Goal: Information Seeking & Learning: Learn about a topic

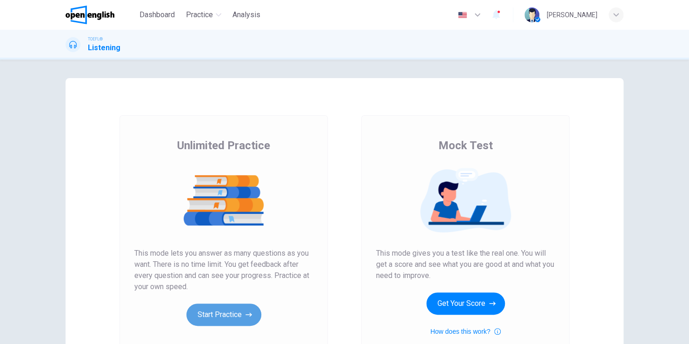
click at [234, 309] on button "Start Practice" at bounding box center [223, 314] width 75 height 22
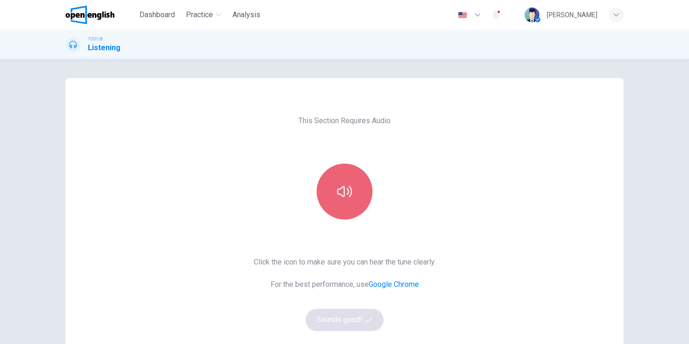
click at [352, 202] on button "button" at bounding box center [344, 192] width 56 height 56
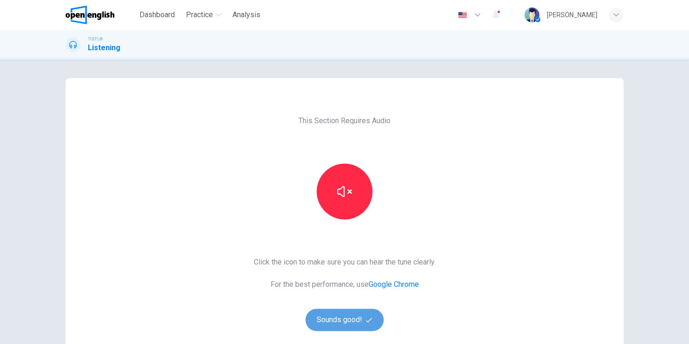
click at [342, 322] on button "Sounds good!" at bounding box center [344, 320] width 78 height 22
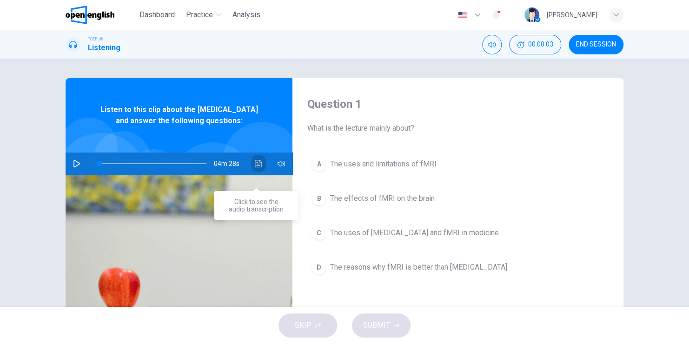
click at [255, 167] on icon "Click to see the audio transcription" at bounding box center [258, 163] width 7 height 7
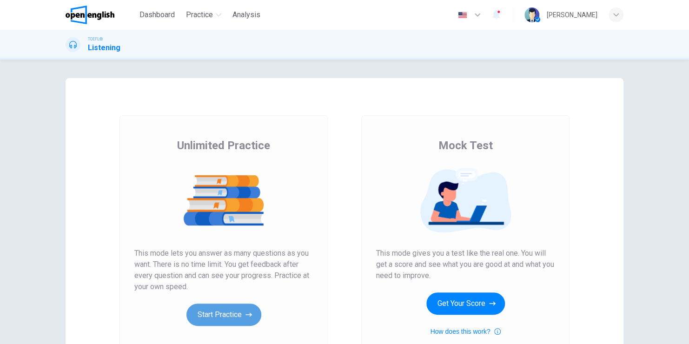
click at [209, 311] on button "Start Practice" at bounding box center [223, 314] width 75 height 22
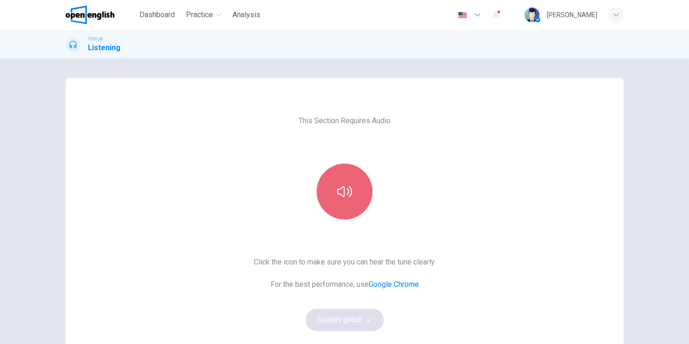
click at [346, 202] on button "button" at bounding box center [344, 192] width 56 height 56
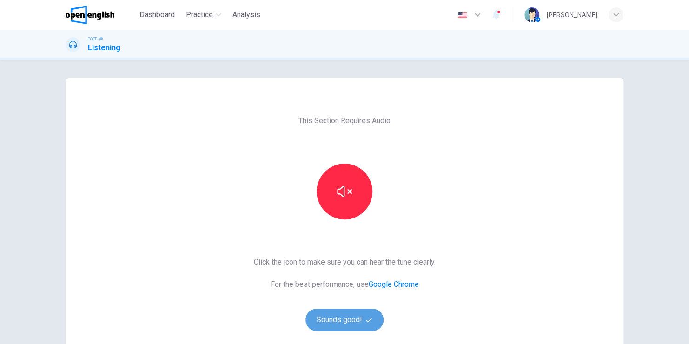
click at [348, 323] on button "Sounds good!" at bounding box center [344, 320] width 78 height 22
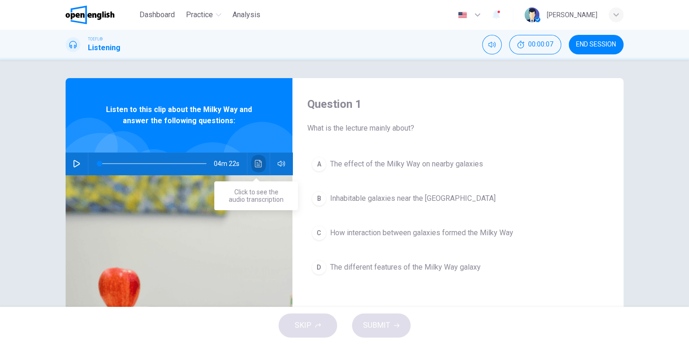
click at [255, 161] on icon "Click to see the audio transcription" at bounding box center [258, 163] width 7 height 7
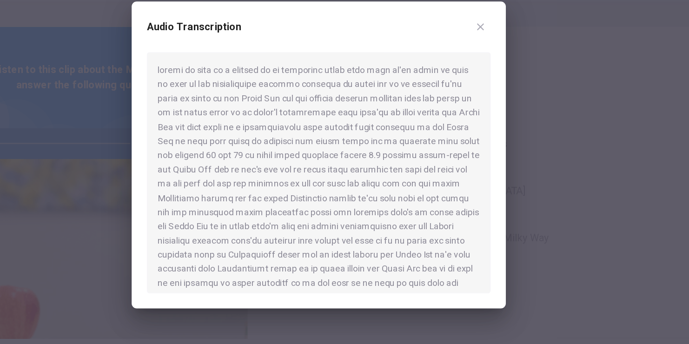
click at [265, 198] on div at bounding box center [344, 185] width 252 height 177
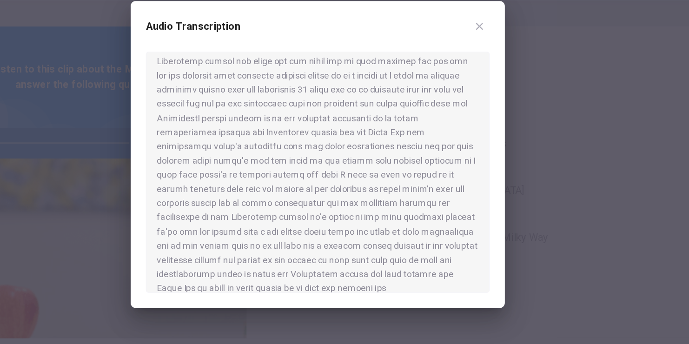
scroll to position [338, 0]
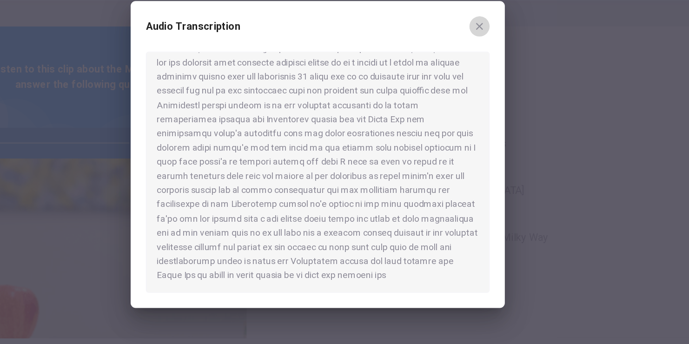
click at [461, 82] on button "button" at bounding box center [462, 78] width 15 height 15
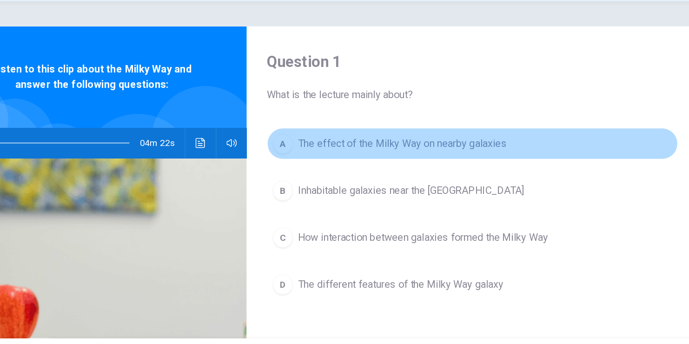
click at [361, 165] on span "The effect of the Milky Way on nearby galaxies" at bounding box center [406, 163] width 153 height 11
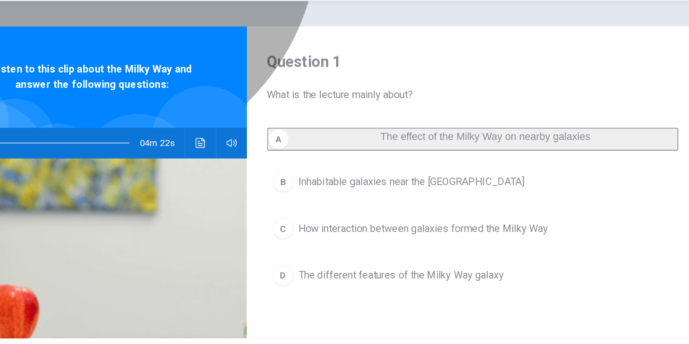
scroll to position [3, 0]
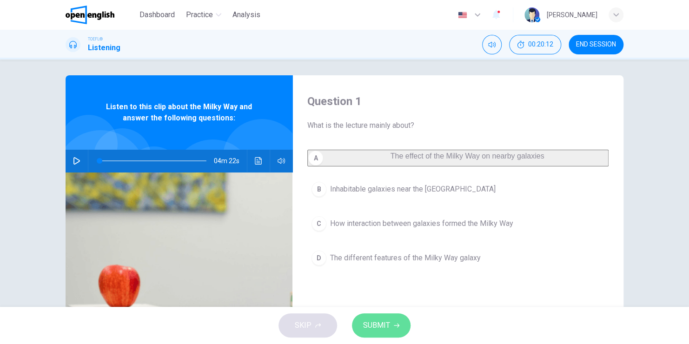
click at [389, 326] on button "SUBMIT" at bounding box center [381, 325] width 59 height 24
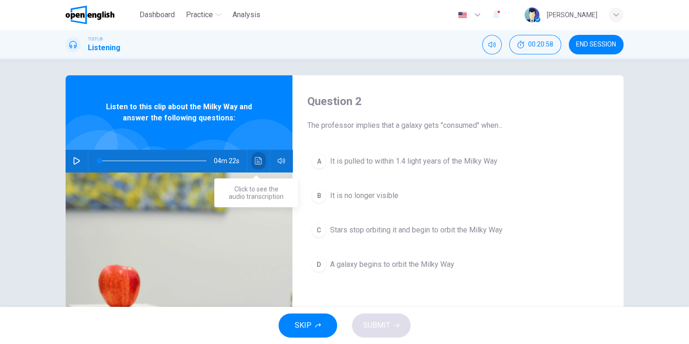
click at [255, 162] on icon "Click to see the audio transcription" at bounding box center [258, 160] width 7 height 7
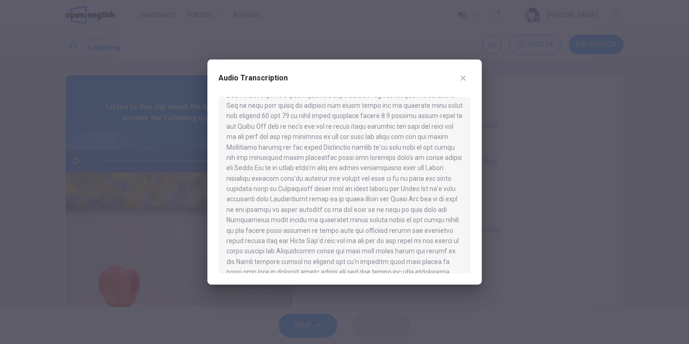
scroll to position [59, 0]
click at [463, 78] on icon "button" at bounding box center [463, 78] width 5 height 5
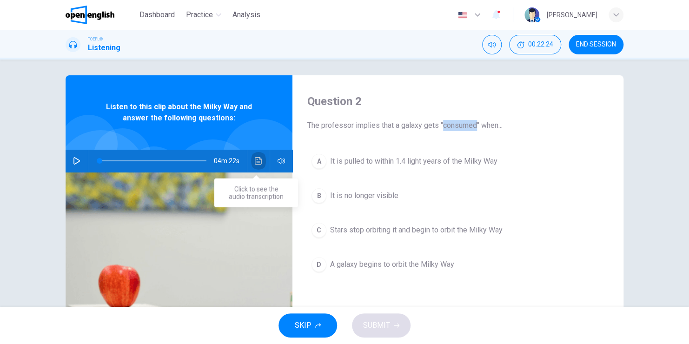
click at [255, 162] on icon "Click to see the audio transcription" at bounding box center [258, 160] width 7 height 7
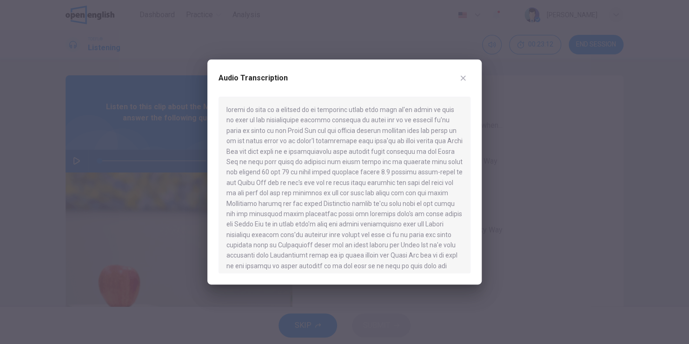
click at [461, 81] on icon "button" at bounding box center [462, 77] width 7 height 7
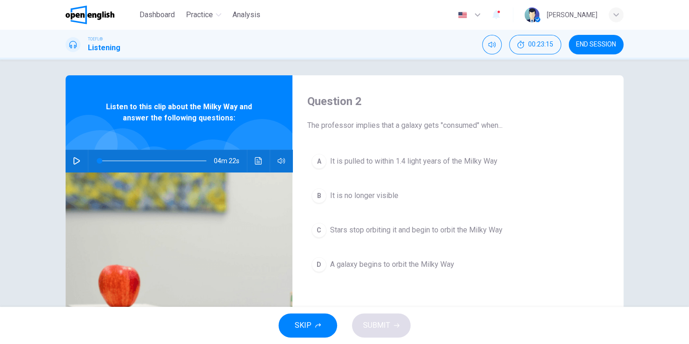
click at [343, 160] on span "It is pulled to within 1.4 light years of the Milky Way" at bounding box center [413, 161] width 167 height 11
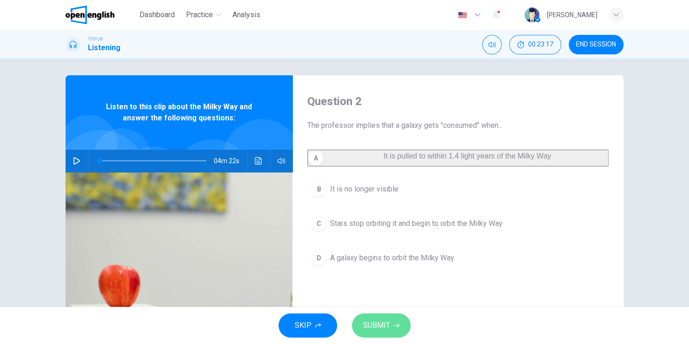
click at [372, 317] on button "SUBMIT" at bounding box center [381, 325] width 59 height 24
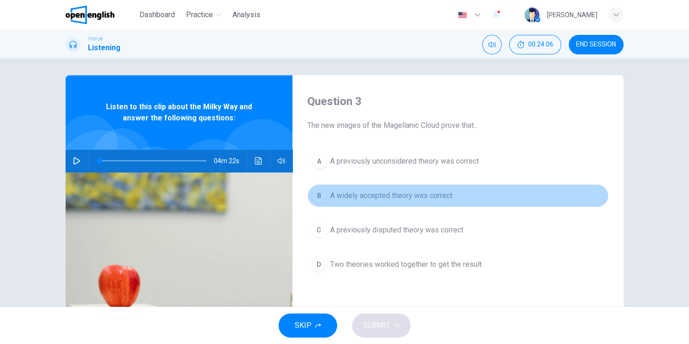
click at [385, 196] on span "A widely accepted theory was correct" at bounding box center [391, 195] width 122 height 11
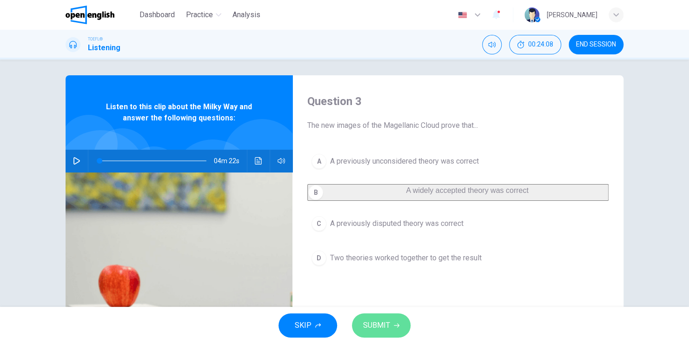
click at [379, 328] on span "SUBMIT" at bounding box center [376, 325] width 27 height 13
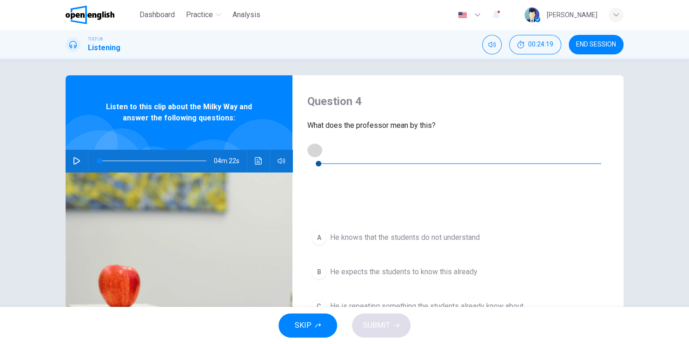
click at [313, 149] on icon "button" at bounding box center [314, 149] width 7 height 7
type input "*"
click at [362, 232] on span "He knows that the students do not understand" at bounding box center [405, 237] width 150 height 11
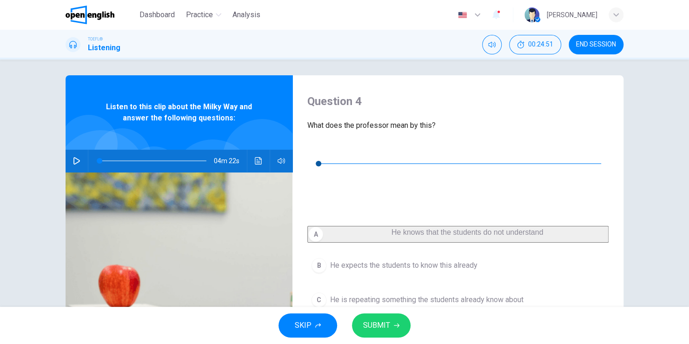
click at [384, 322] on span "SUBMIT" at bounding box center [376, 325] width 27 height 13
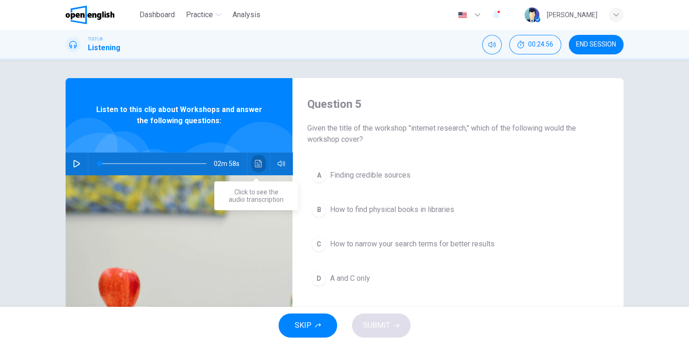
click at [257, 164] on icon "Click to see the audio transcription" at bounding box center [258, 163] width 7 height 7
